Goal: Task Accomplishment & Management: Complete application form

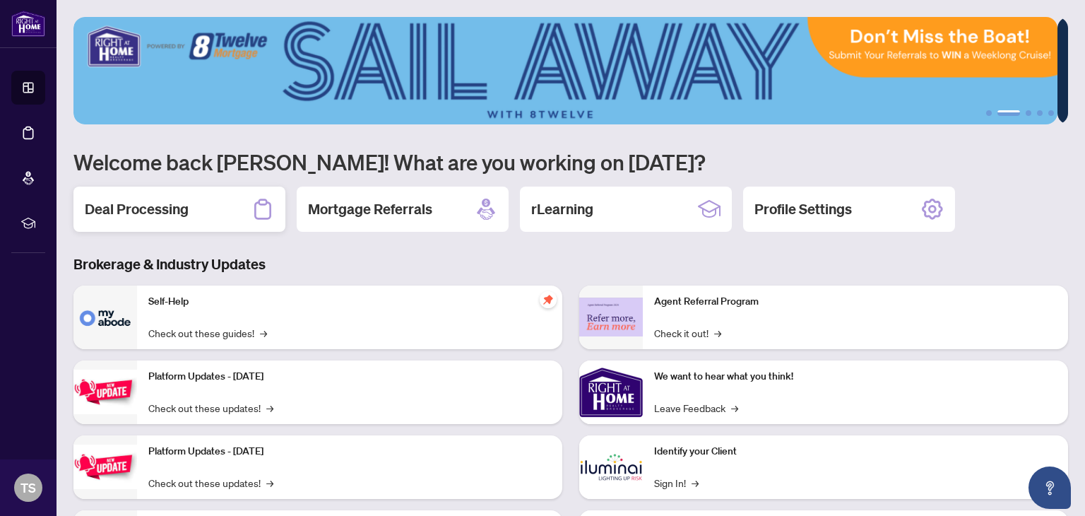
click at [133, 213] on h2 "Deal Processing" at bounding box center [137, 209] width 104 height 20
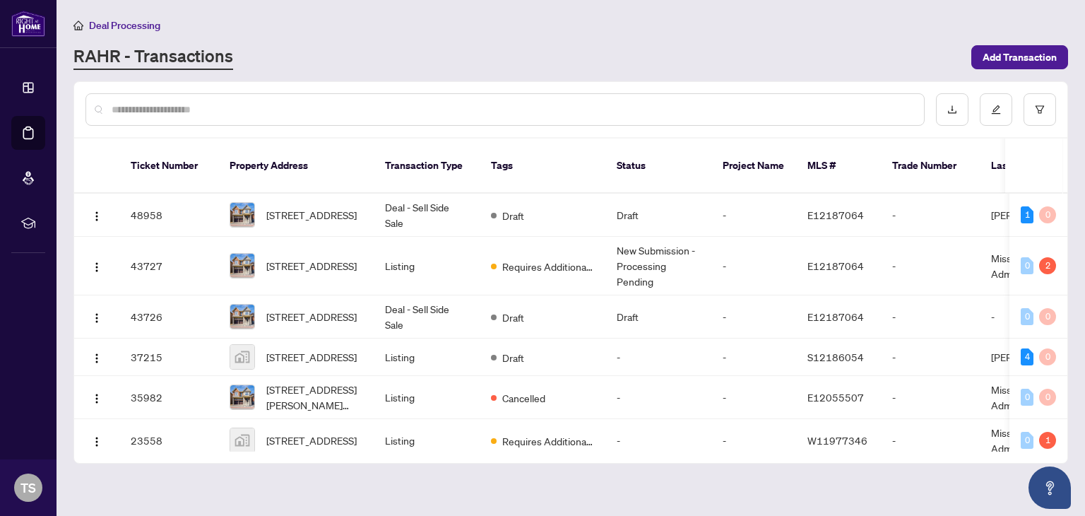
click at [290, 207] on span "4 Hassard-Short Lane, Ajax, Ontario L1S 0C4, Canada" at bounding box center [311, 215] width 90 height 16
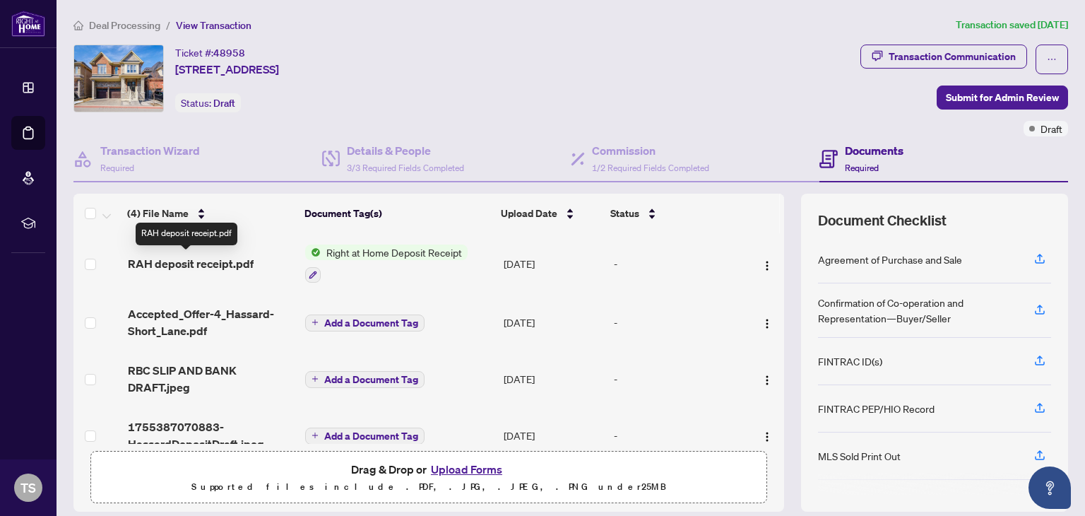
click at [213, 264] on span "RAH deposit receipt.pdf" at bounding box center [191, 263] width 126 height 17
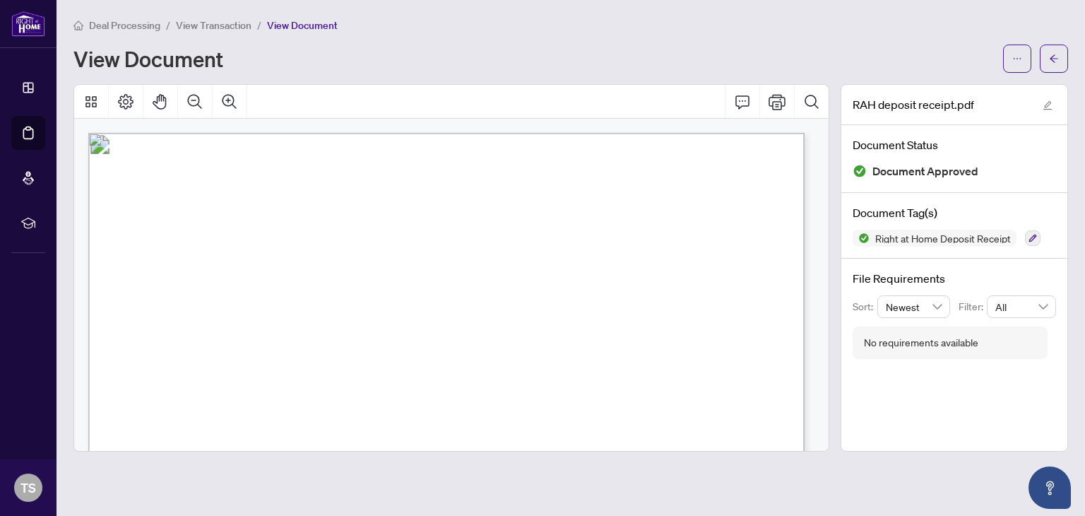
click at [240, 173] on span "Right at Home Realty" at bounding box center [183, 176] width 114 height 17
click at [783, 110] on button "Print" at bounding box center [777, 102] width 34 height 34
drag, startPoint x: 430, startPoint y: 261, endPoint x: 421, endPoint y: 123, distance: 138.7
click at [240, 180] on span "Right at Home Realty" at bounding box center [183, 176] width 114 height 17
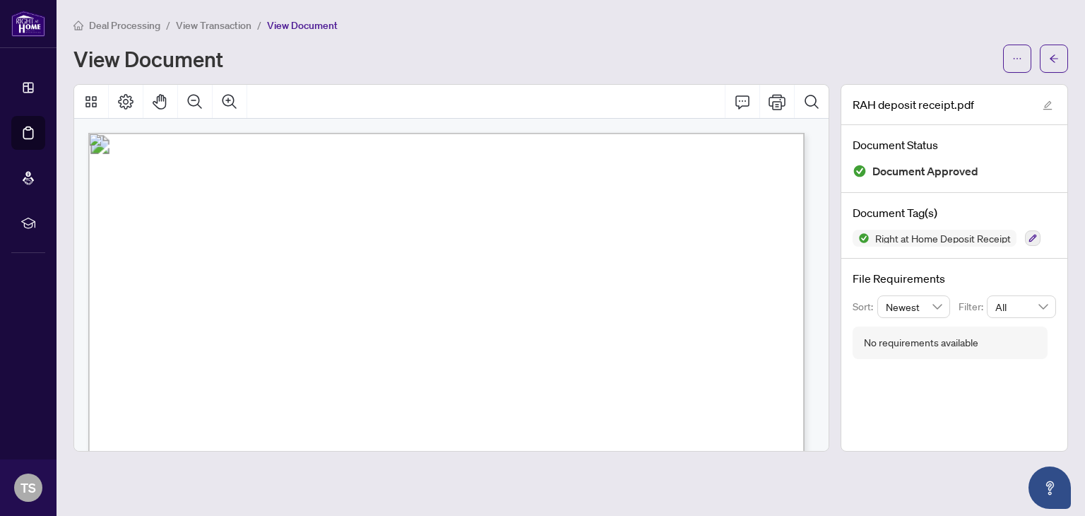
click at [240, 180] on span "Right at Home Realty" at bounding box center [183, 176] width 114 height 17
click at [1053, 55] on icon "arrow-left" at bounding box center [1054, 58] width 8 height 8
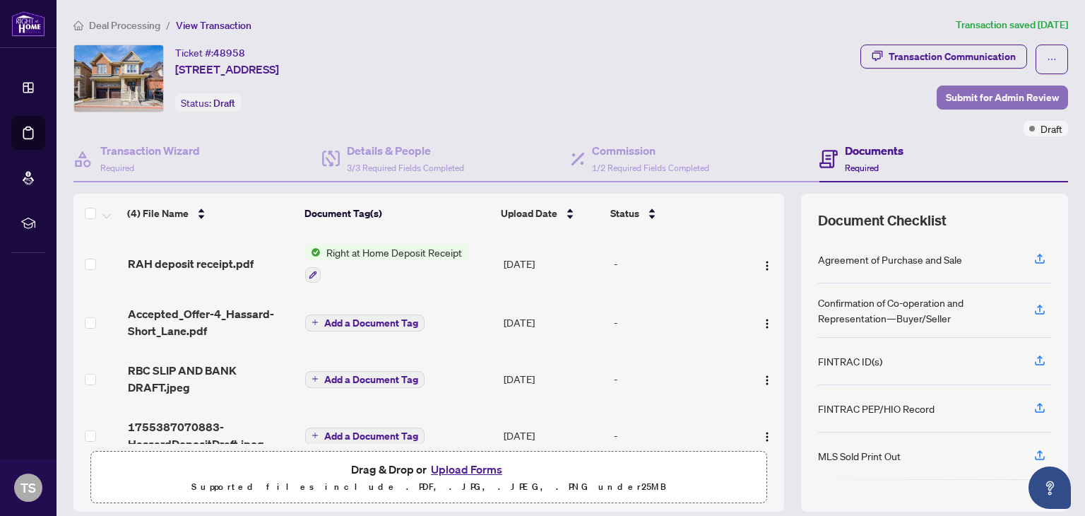
click at [971, 98] on span "Submit for Admin Review" at bounding box center [1002, 97] width 113 height 23
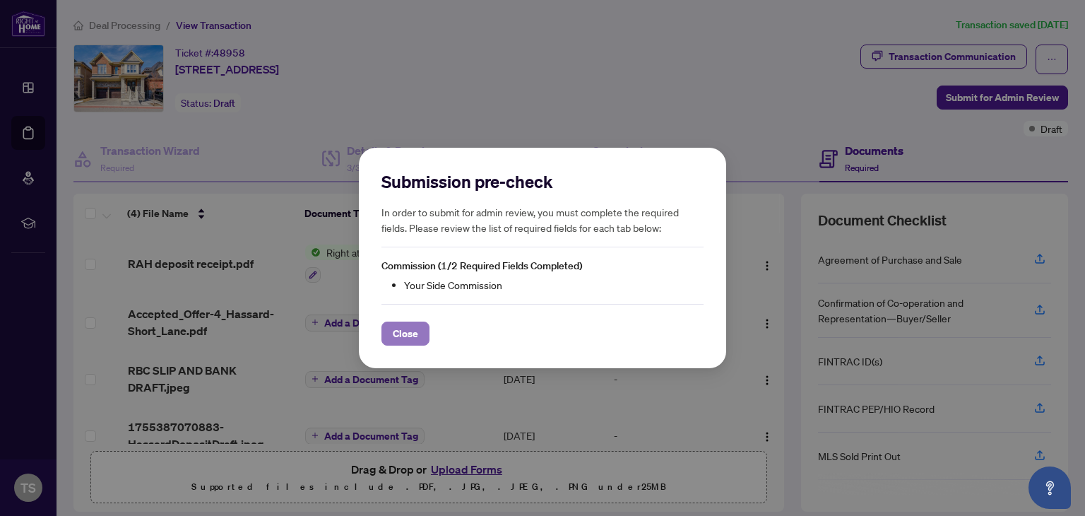
click at [401, 334] on span "Close" at bounding box center [405, 333] width 25 height 23
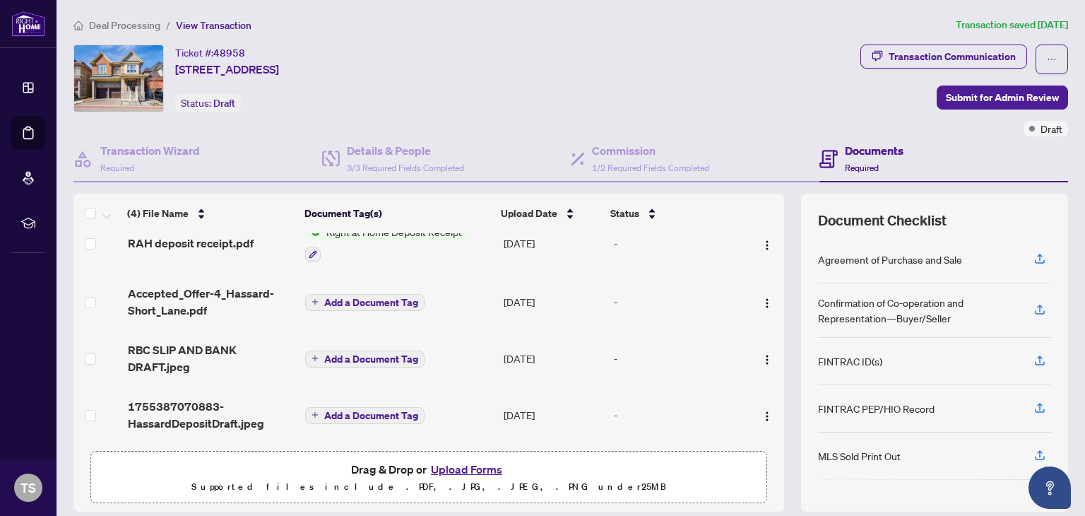
click at [102, 25] on span "Deal Processing" at bounding box center [124, 25] width 71 height 13
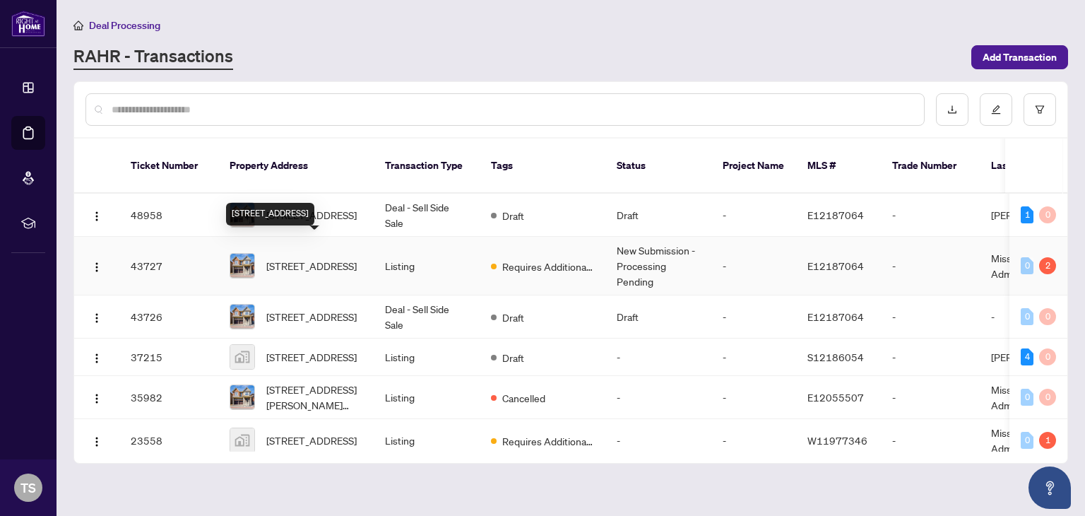
click at [317, 258] on span "4 Hassard-Short Lane, Ajax, Ontario L1S 0C4, Canada" at bounding box center [311, 266] width 90 height 16
